Goal: Communication & Community: Answer question/provide support

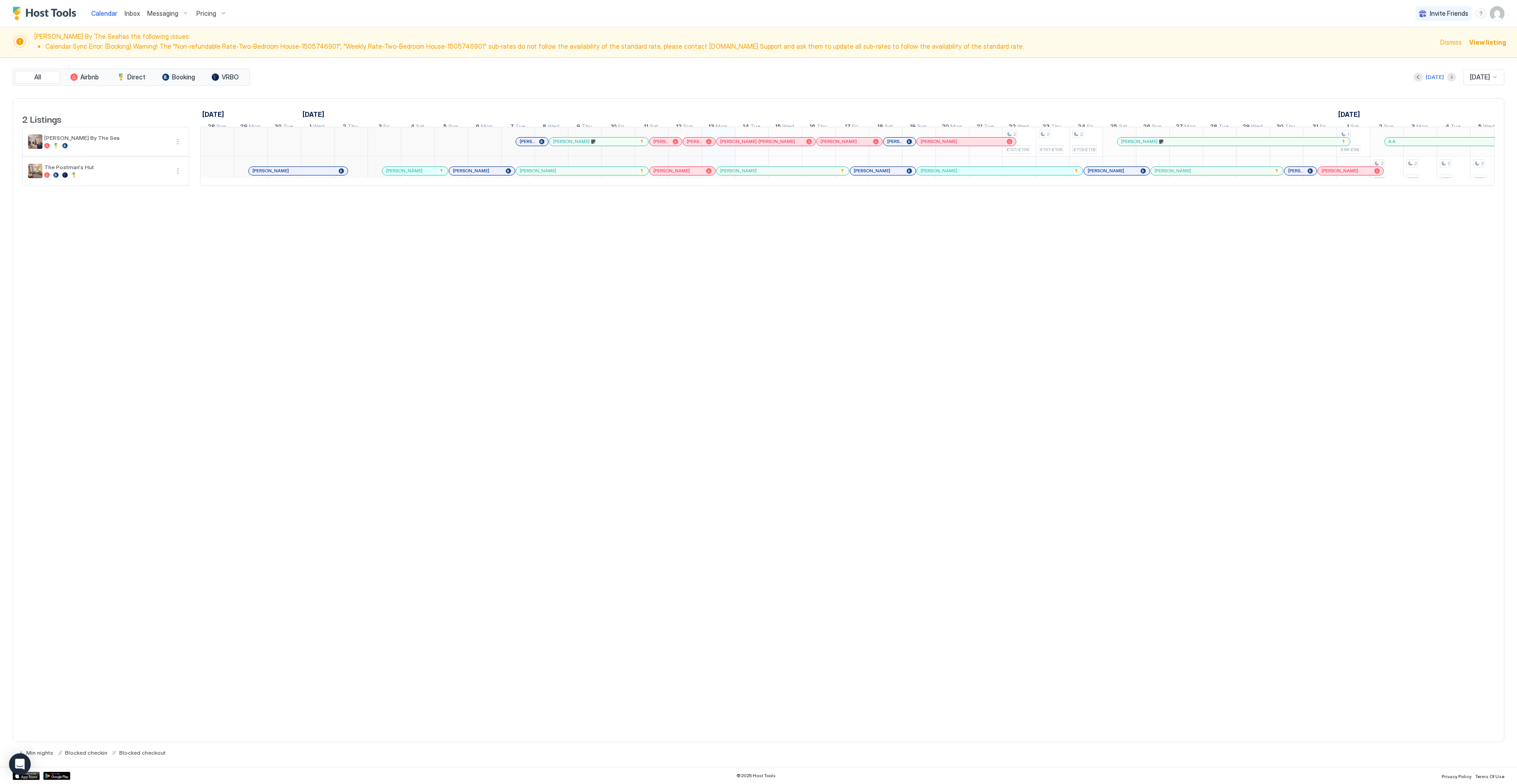
scroll to position [0, 502]
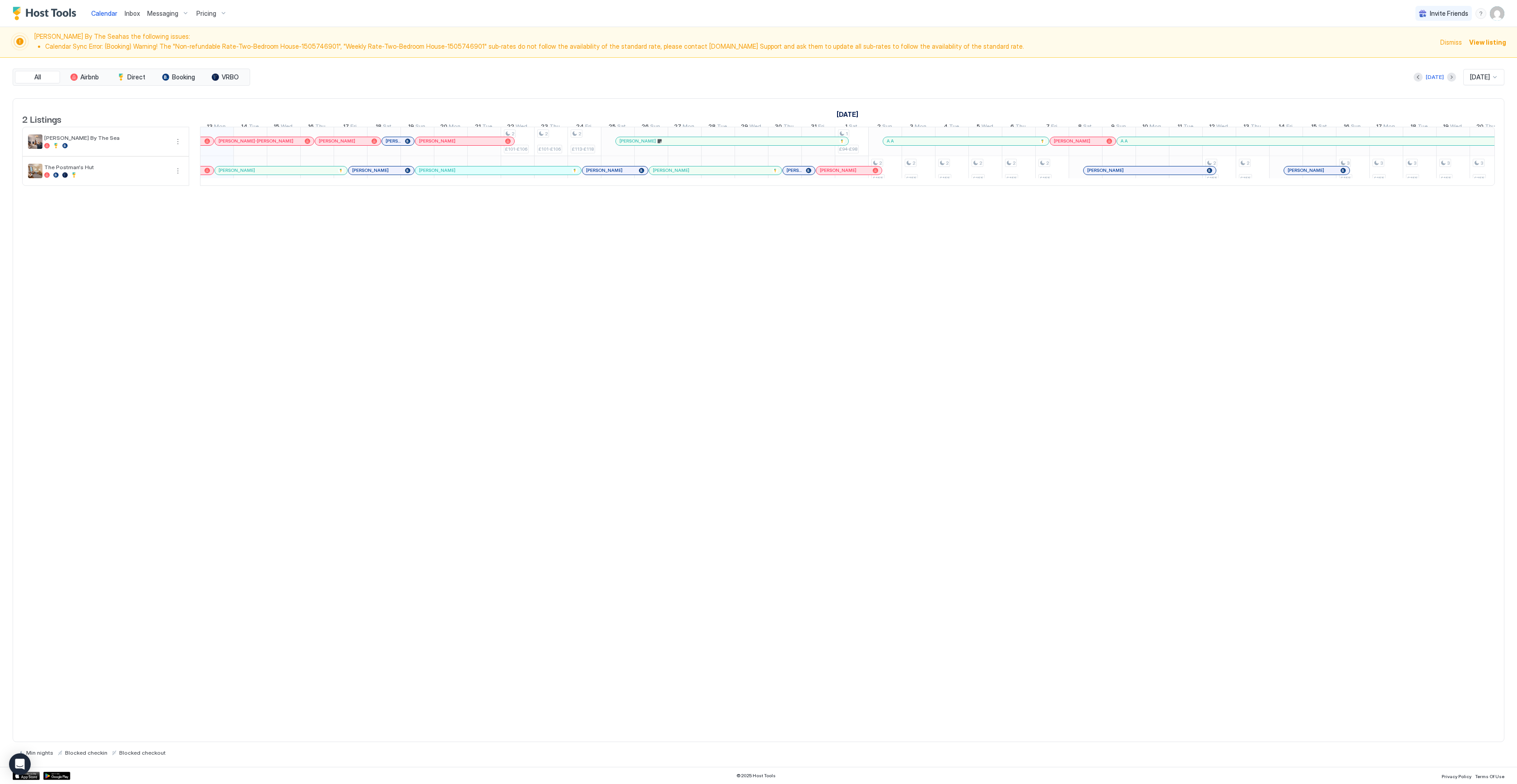
click at [140, 16] on div "Inbox" at bounding box center [132, 13] width 22 height 16
click at [134, 14] on span "Inbox" at bounding box center [133, 13] width 15 height 8
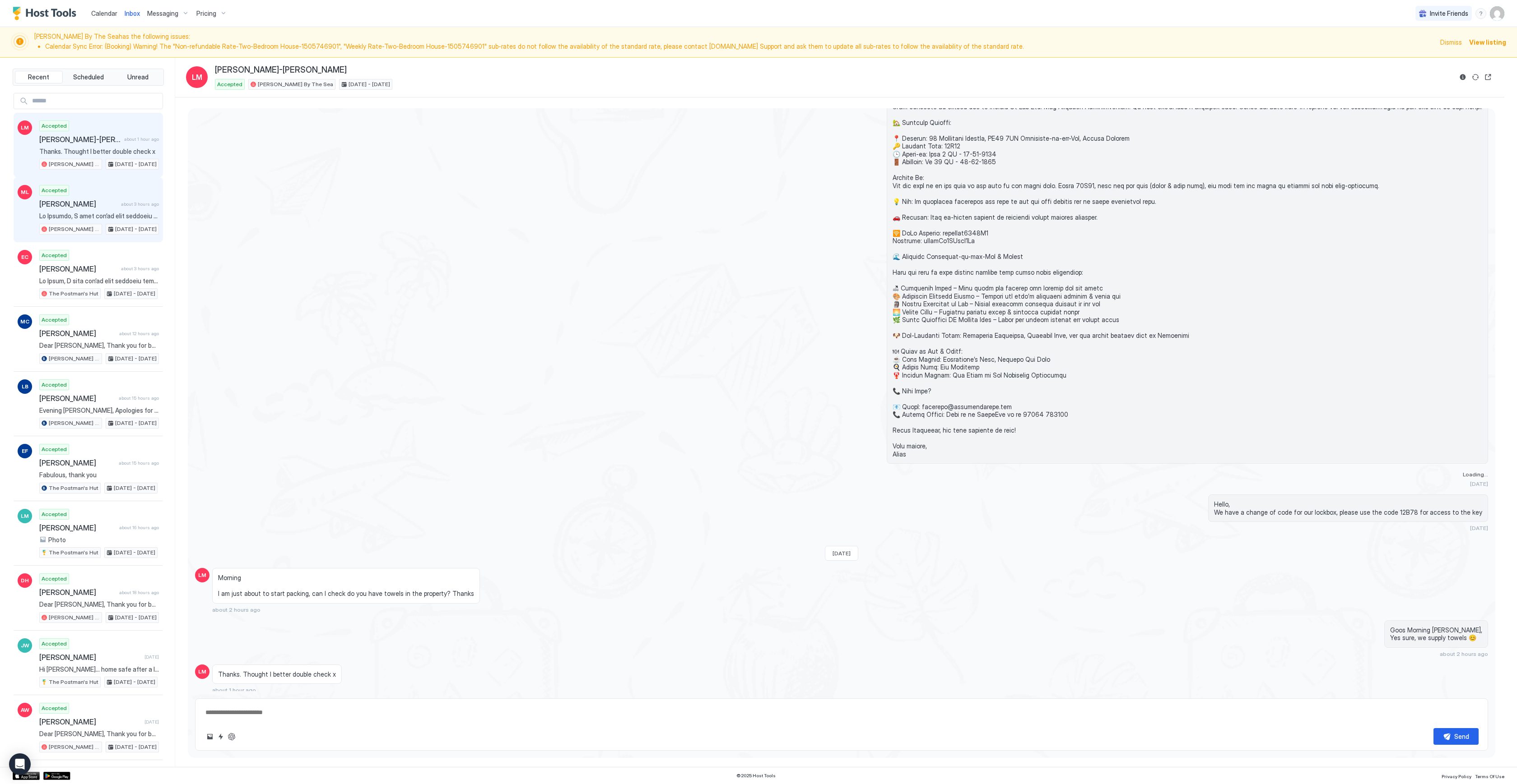
click at [100, 207] on span "[PERSON_NAME]" at bounding box center [78, 204] width 78 height 9
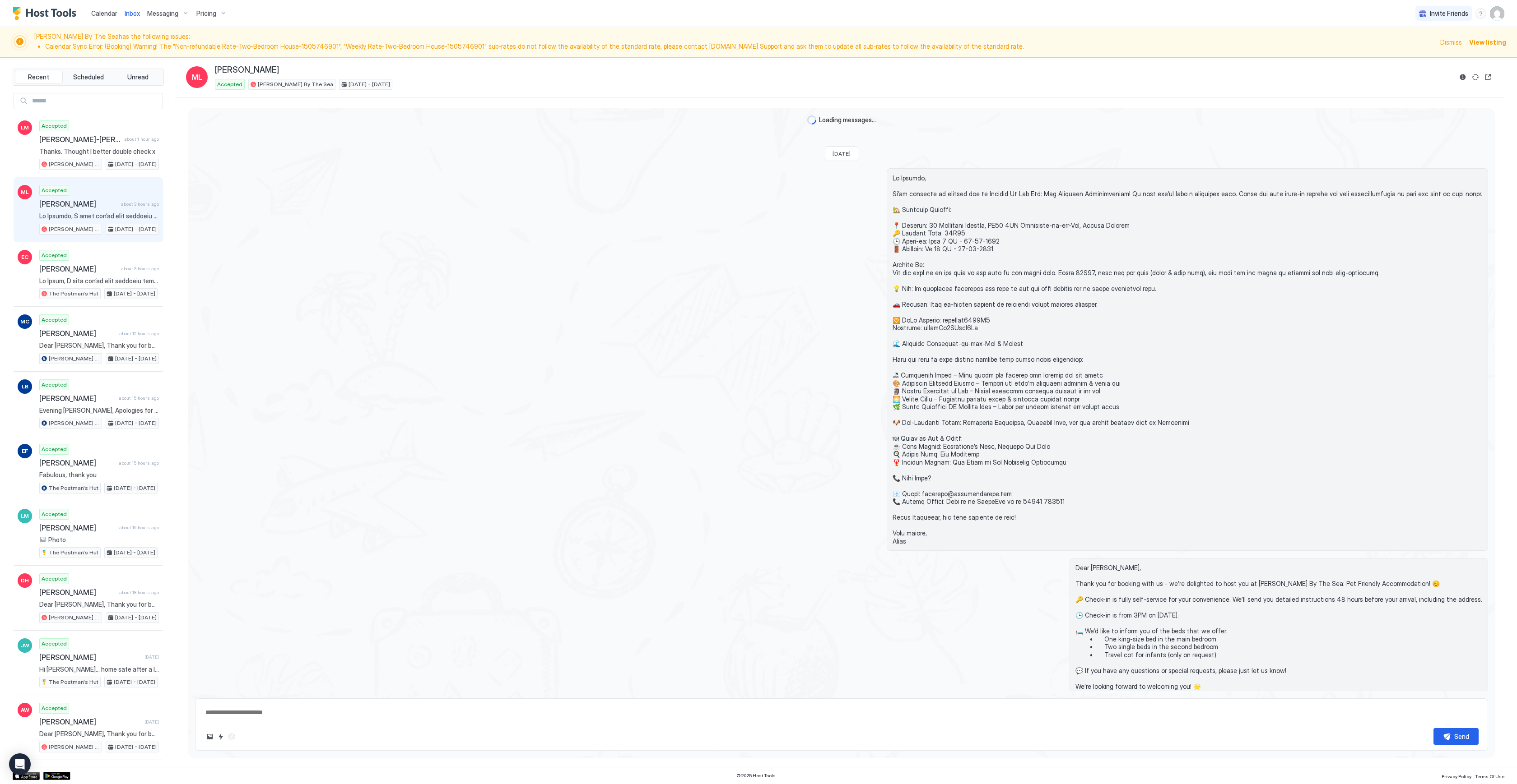
scroll to position [489, 0]
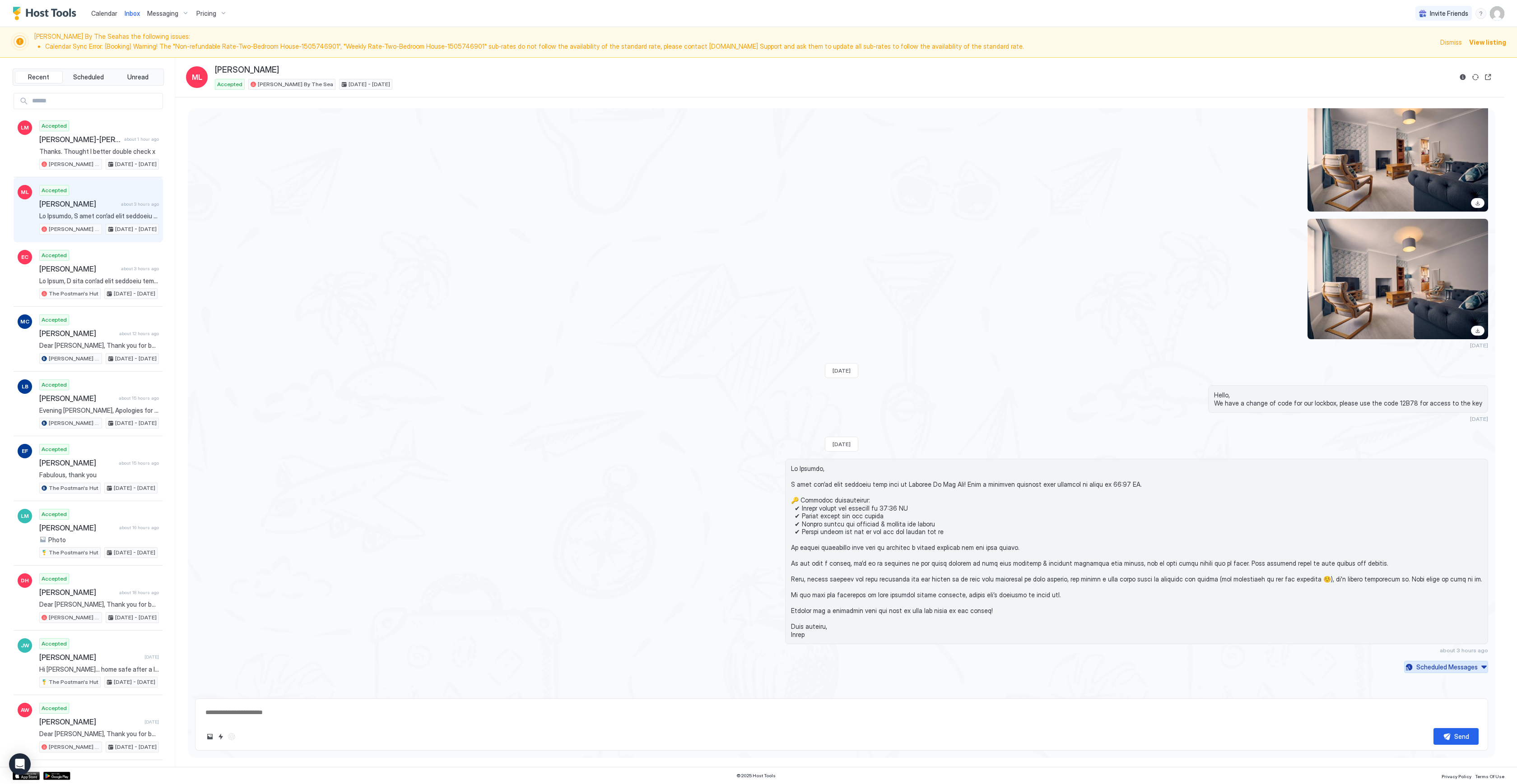
click at [1464, 670] on div "Scheduled Messages" at bounding box center [1447, 667] width 61 height 9
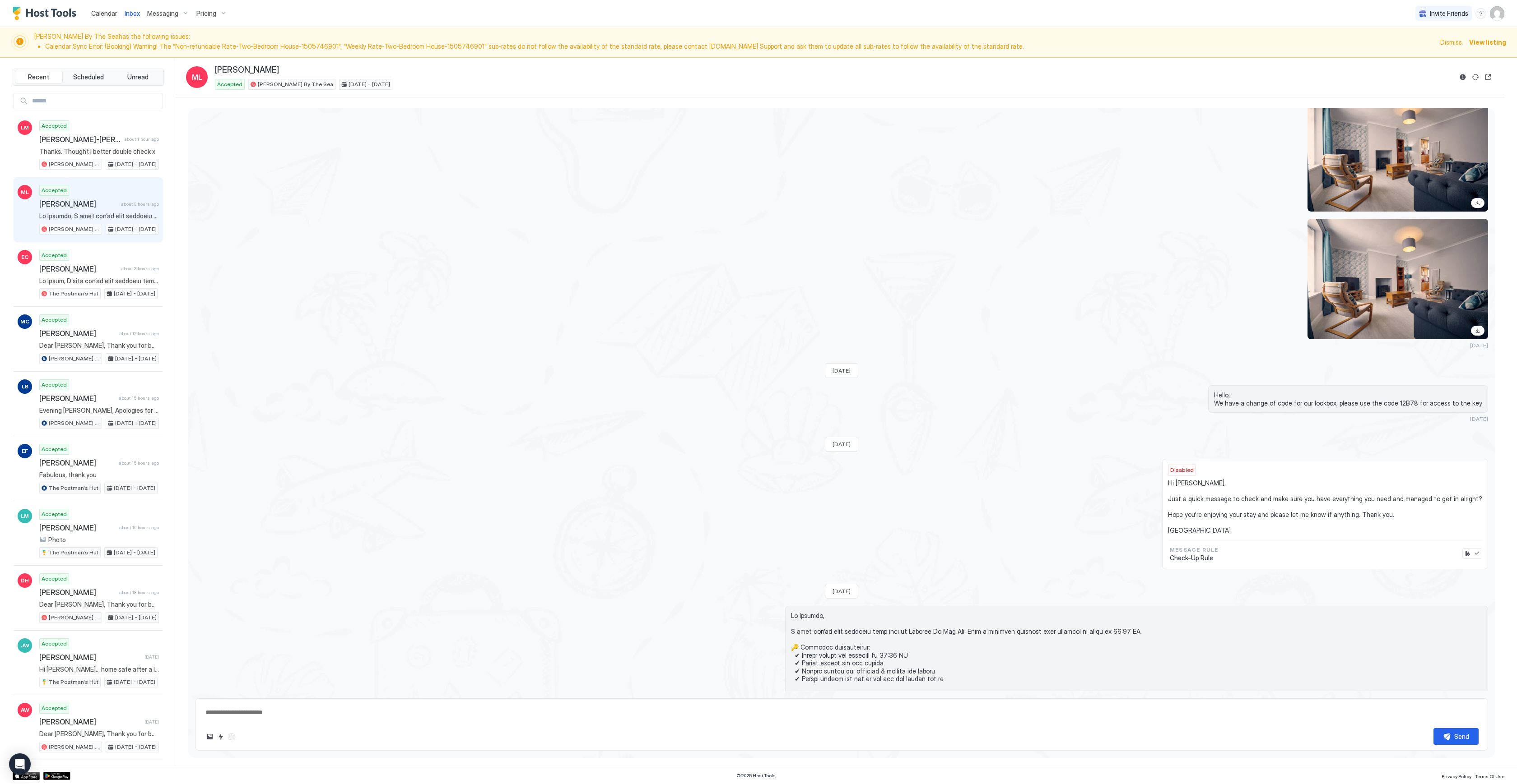
scroll to position [1234, 0]
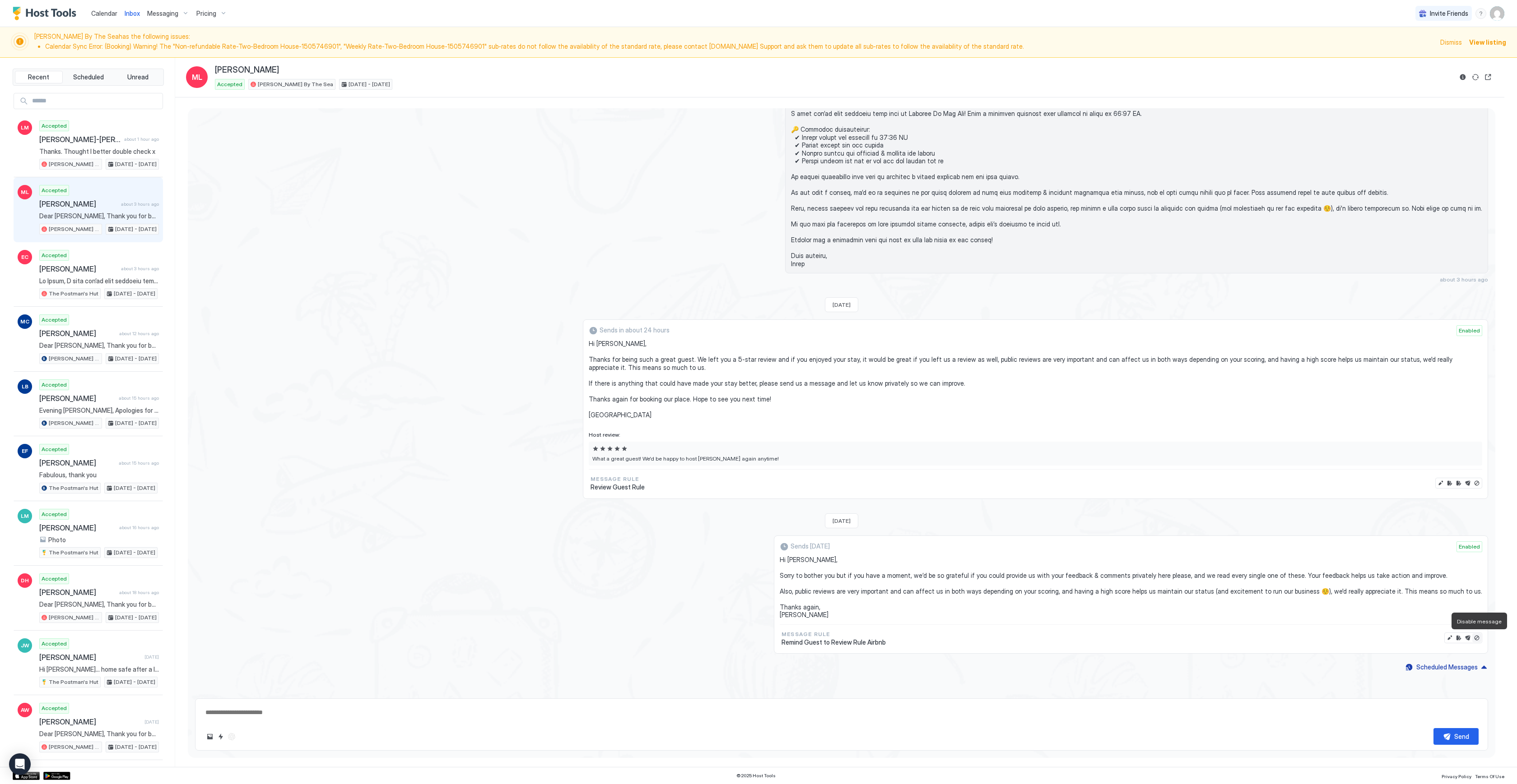
click at [1478, 639] on button "Disable message" at bounding box center [1476, 637] width 9 height 9
click at [1477, 486] on button "Disable message & review" at bounding box center [1476, 484] width 9 height 9
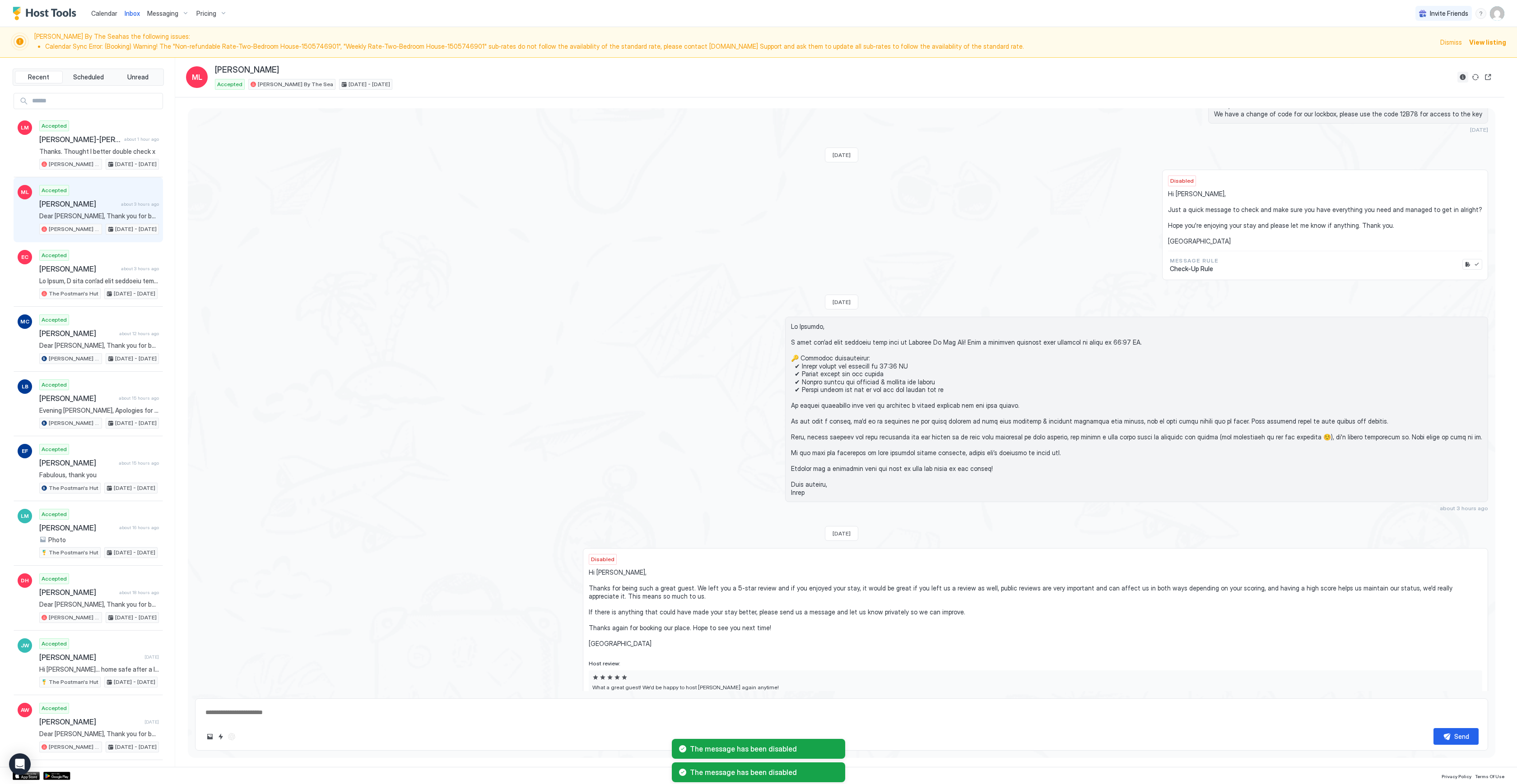
click at [1465, 77] on button "Reservation information" at bounding box center [1463, 77] width 11 height 11
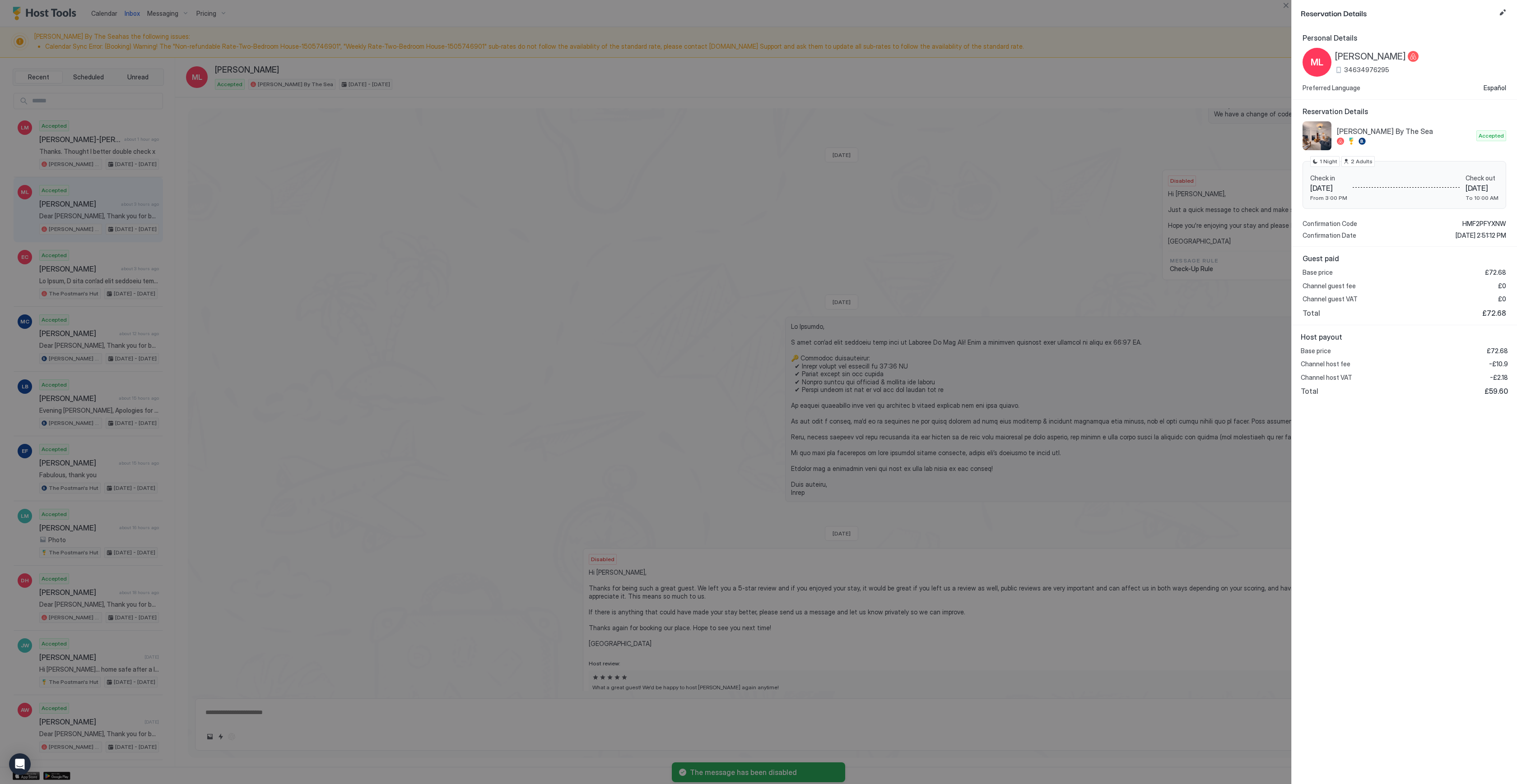
click at [1386, 51] on span "[PERSON_NAME]" at bounding box center [1370, 57] width 71 height 11
click at [1290, 7] on button "Close" at bounding box center [1286, 5] width 11 height 11
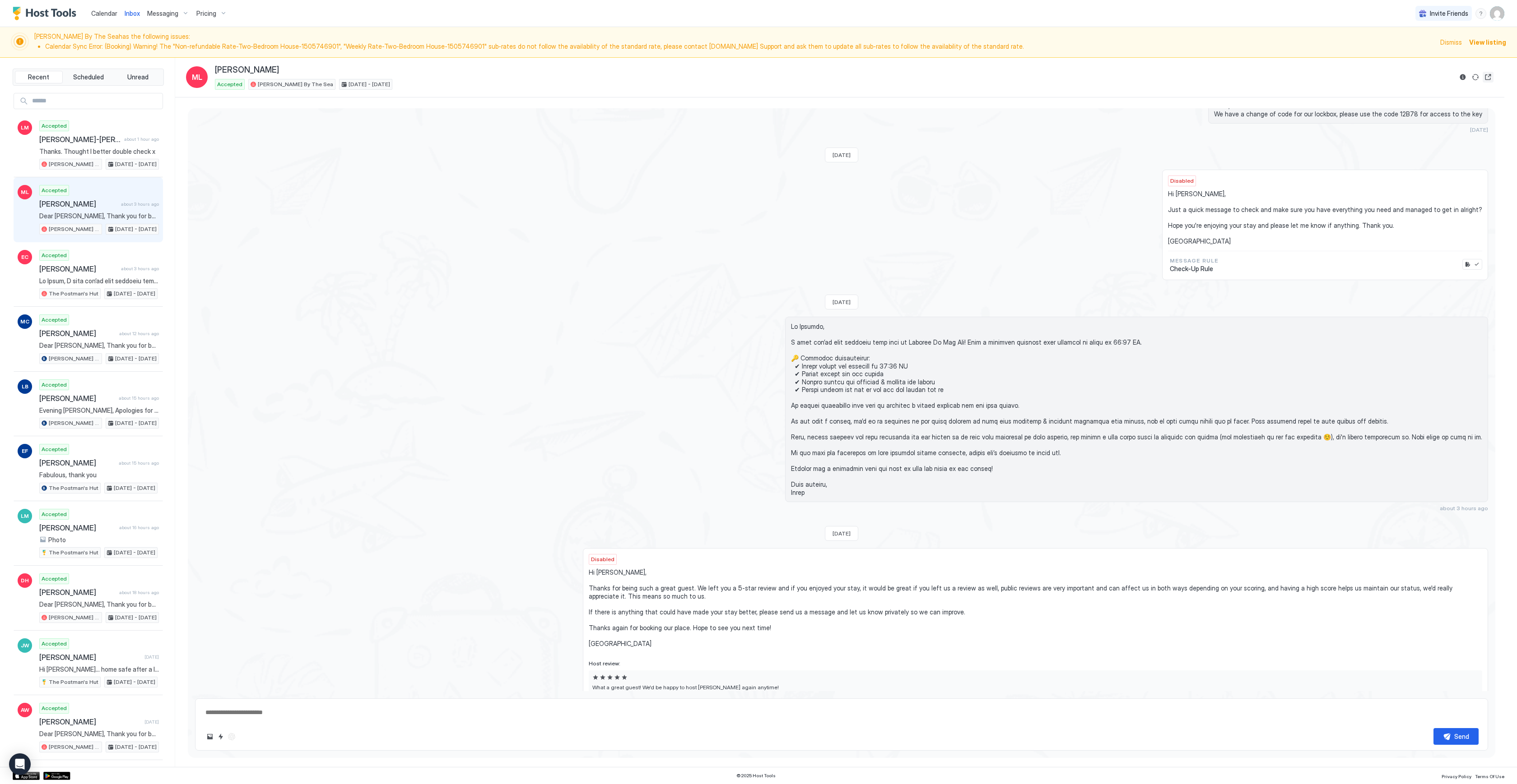
click at [1487, 77] on button "Open reservation" at bounding box center [1488, 77] width 11 height 11
